Goal: Task Accomplishment & Management: Use online tool/utility

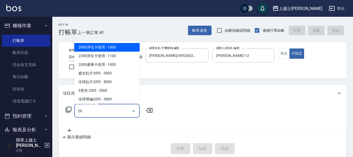
type input "2"
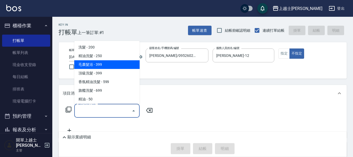
scroll to position [26, 0]
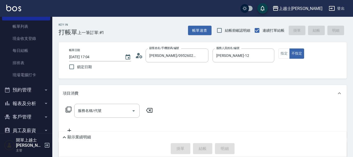
click at [67, 110] on icon at bounding box center [69, 109] width 6 height 6
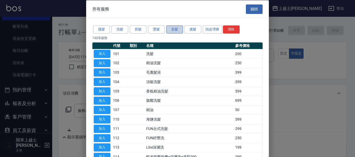
click at [172, 30] on button "染髮" at bounding box center [174, 29] width 17 height 8
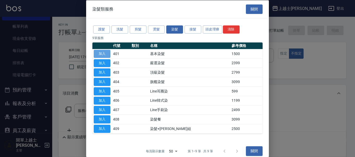
click at [109, 52] on button "加入" at bounding box center [102, 53] width 17 height 8
type input "基本染髮(401)"
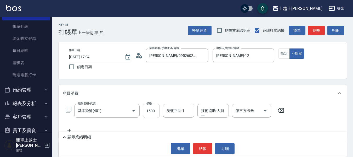
click at [147, 110] on input "1500" at bounding box center [151, 110] width 17 height 14
type input "500"
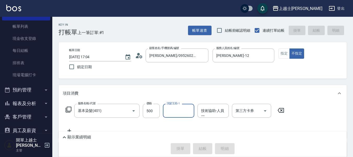
type input "[DATE] 18:04"
